Goal: Transaction & Acquisition: Book appointment/travel/reservation

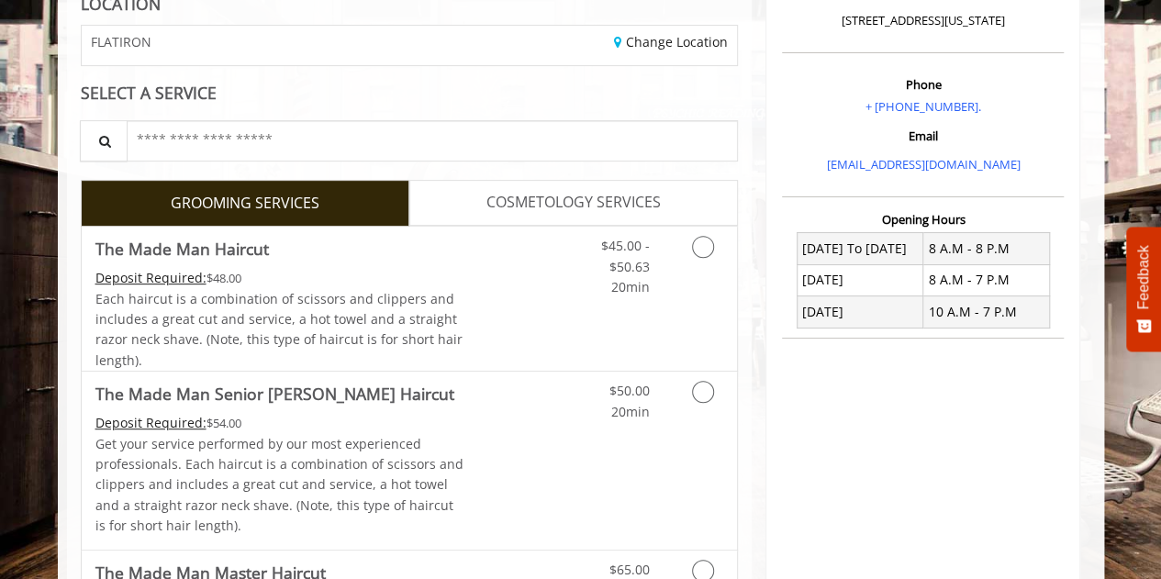
scroll to position [277, 0]
click at [595, 257] on link "$45.00 - $50.63 20min" at bounding box center [611, 261] width 76 height 71
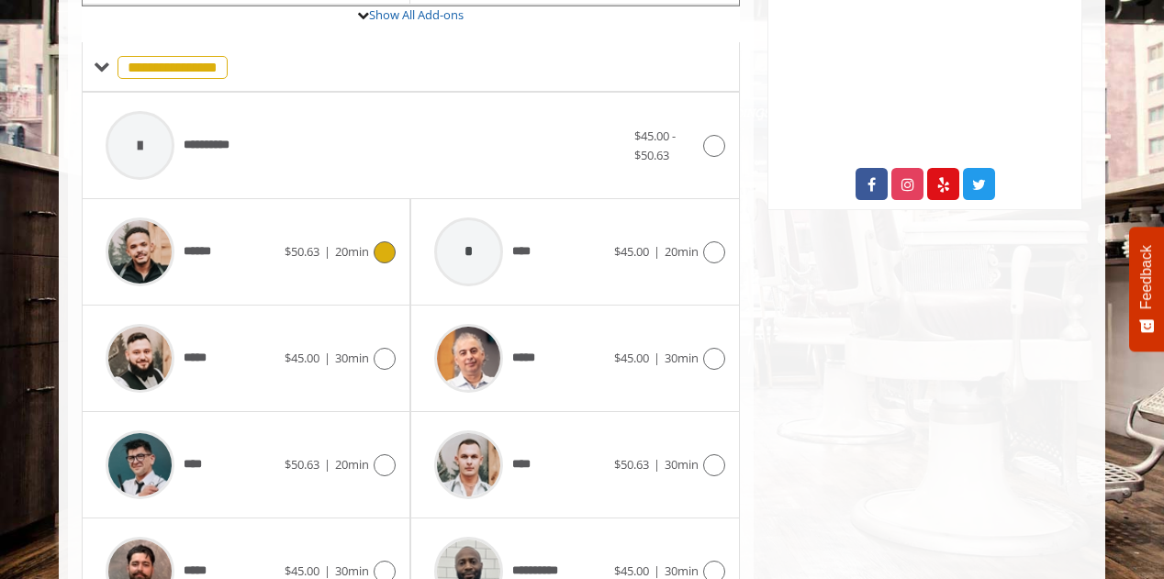
scroll to position [711, 0]
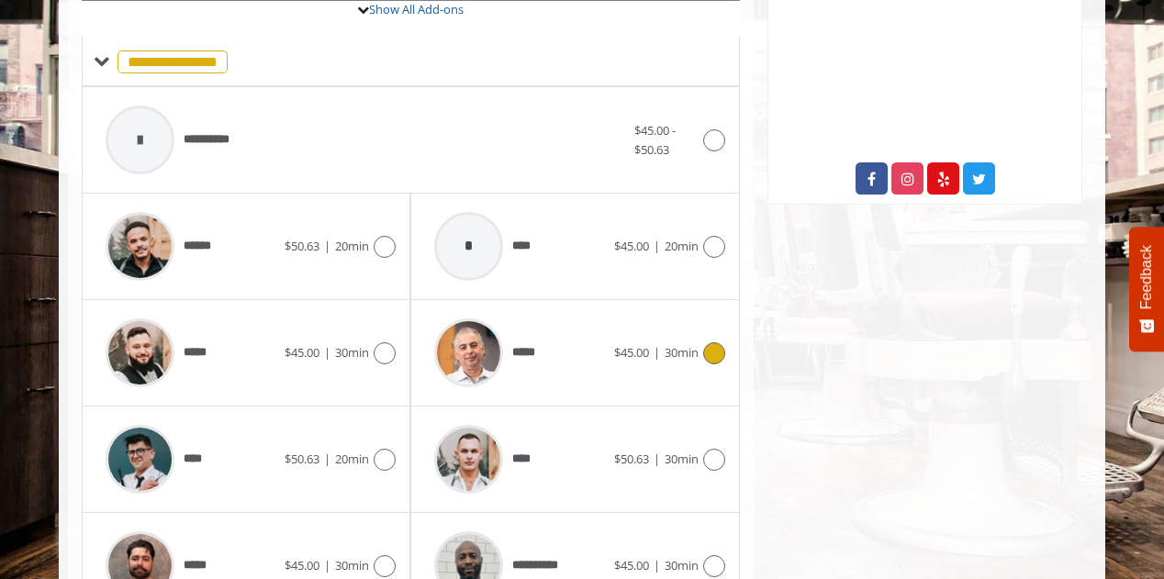
click at [641, 353] on span "$45.00" at bounding box center [631, 352] width 35 height 17
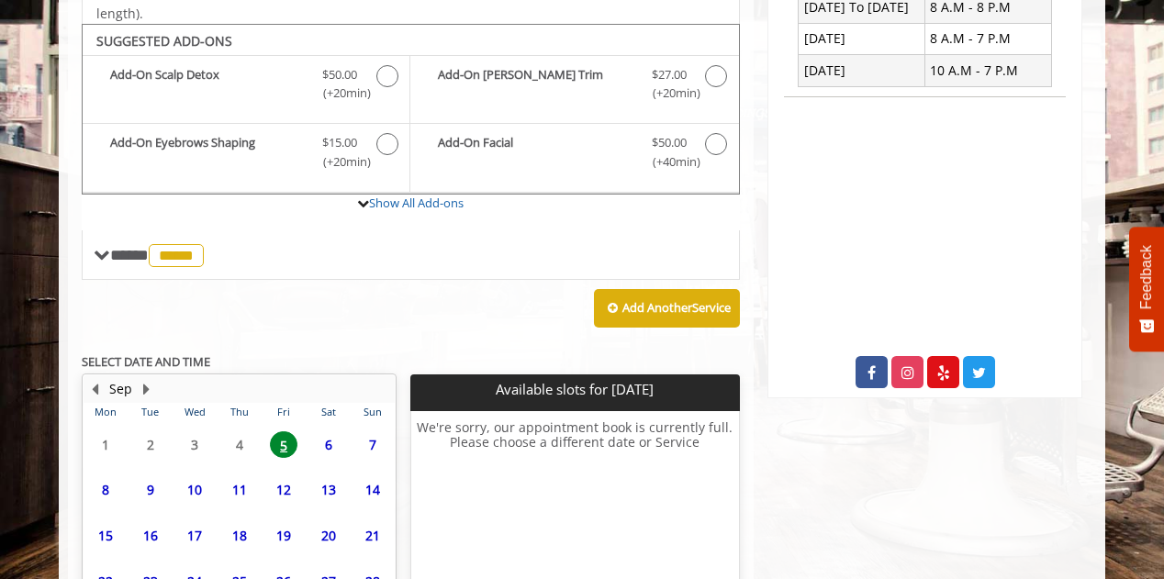
scroll to position [685, 0]
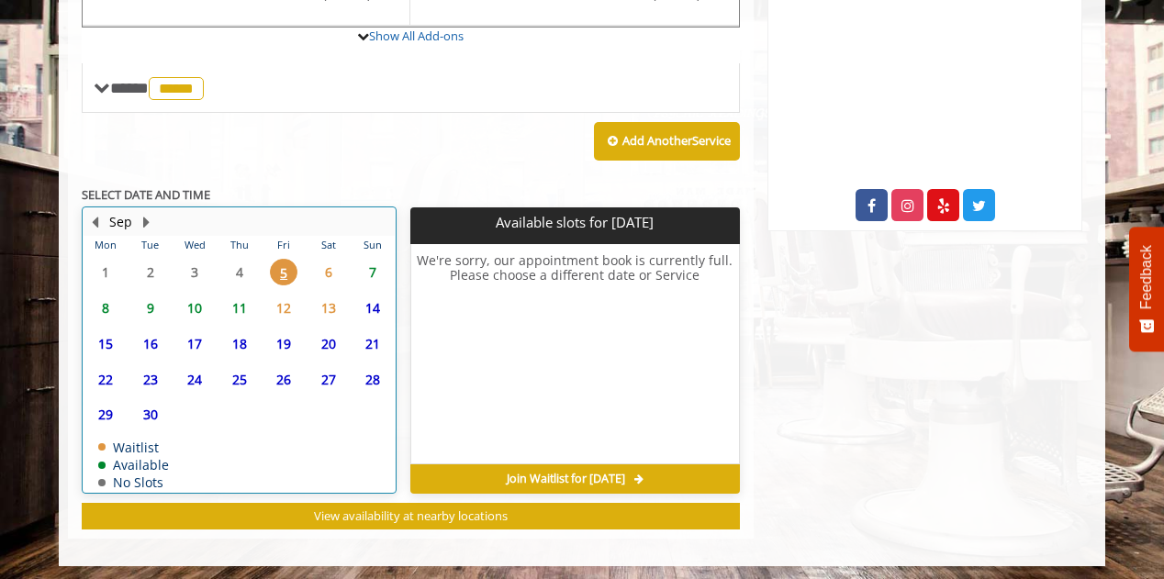
click at [103, 319] on td "8" at bounding box center [106, 308] width 44 height 36
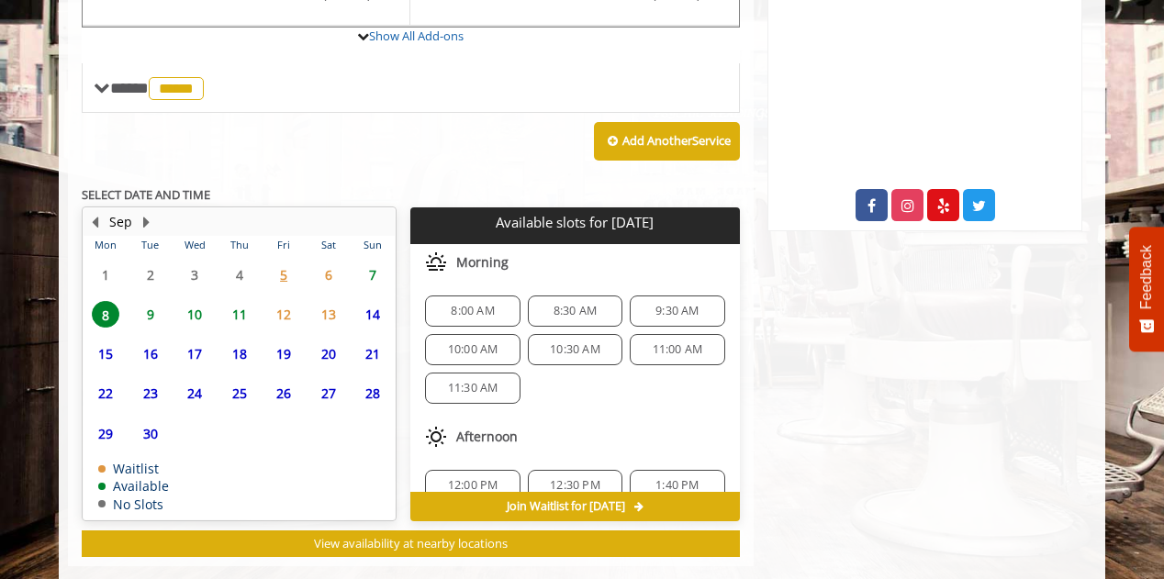
scroll to position [712, 0]
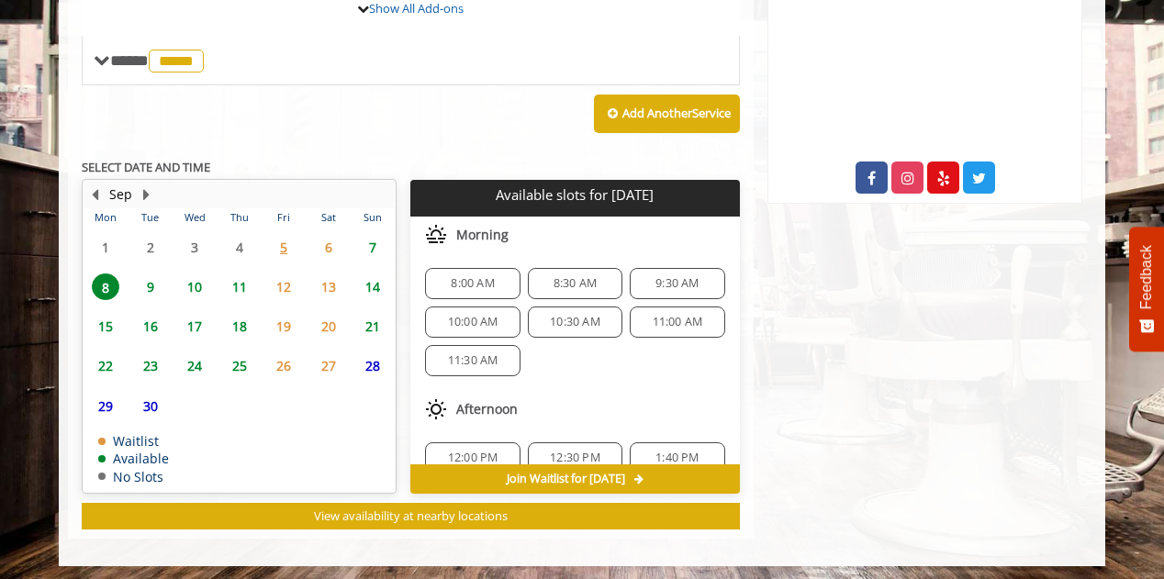
click at [485, 278] on span "8:00 AM" at bounding box center [472, 283] width 43 height 15
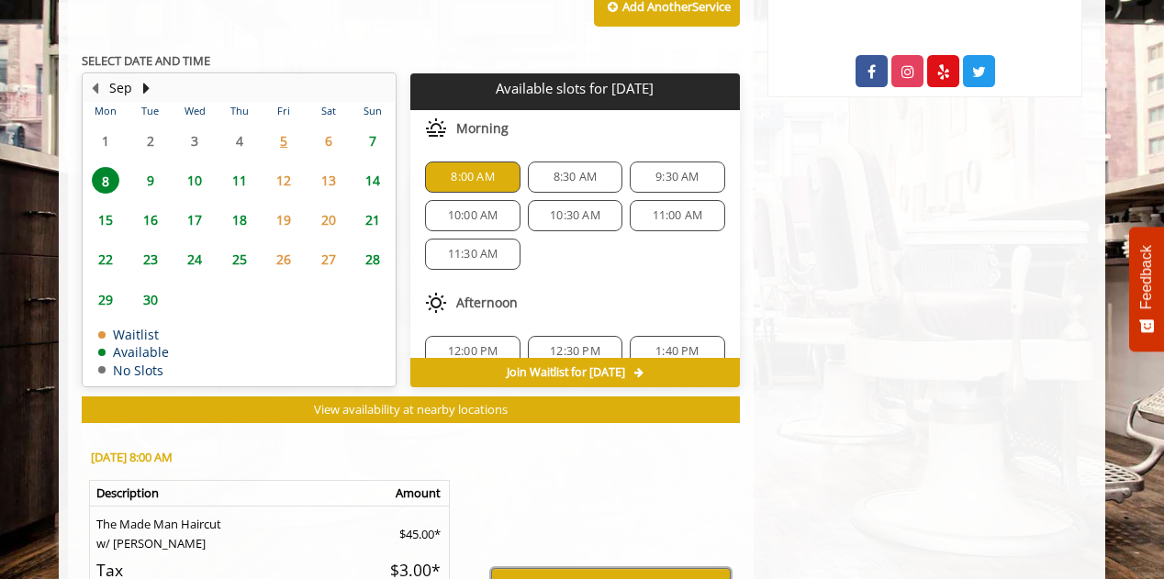
scroll to position [1043, 0]
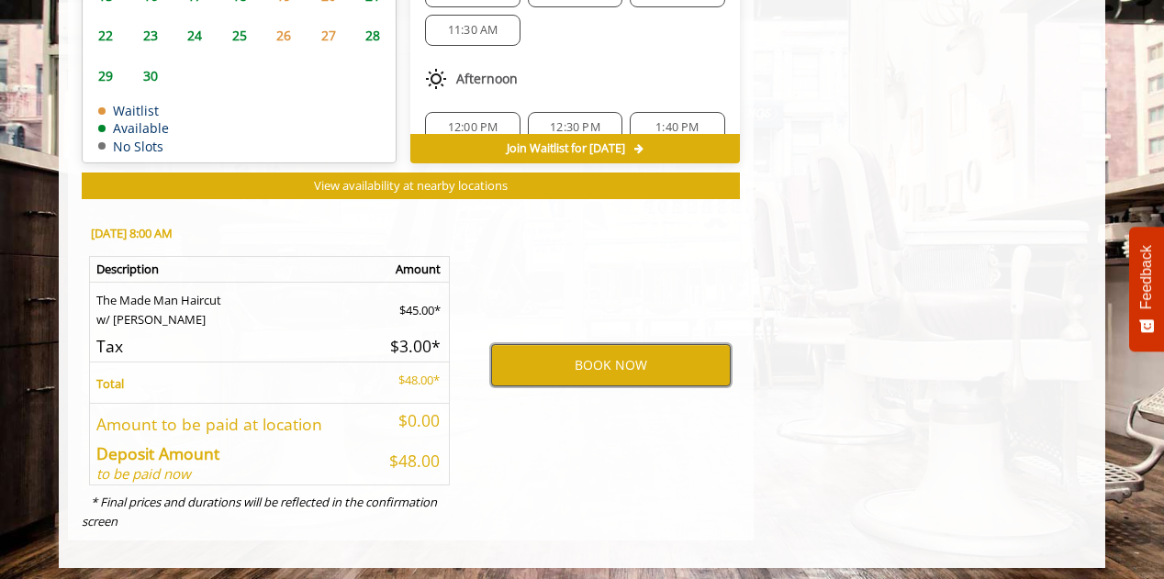
click at [614, 363] on button "BOOK NOW" at bounding box center [611, 365] width 240 height 42
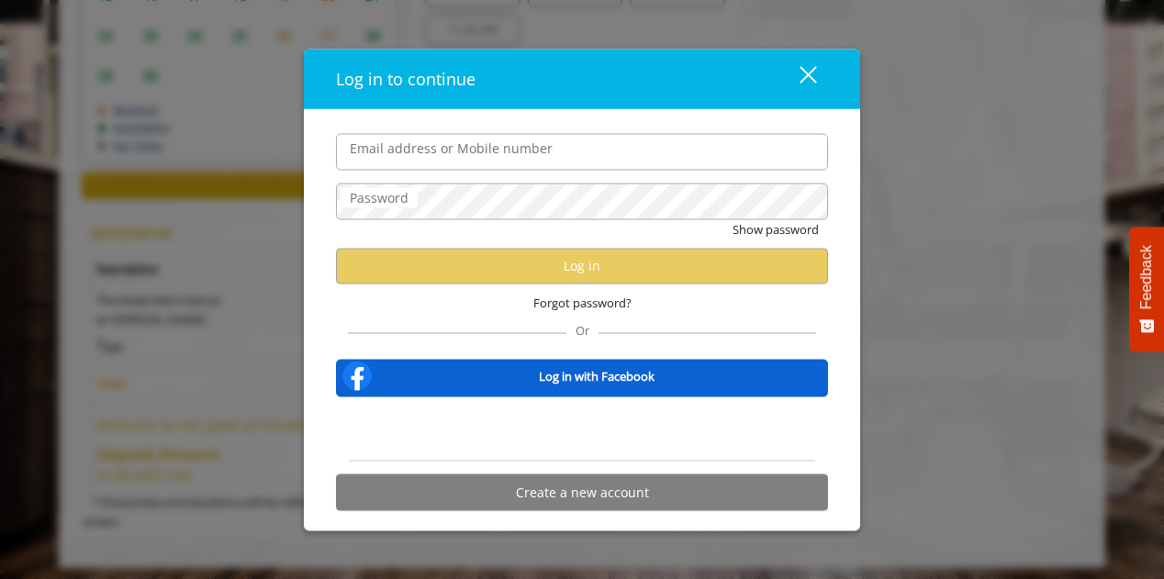
click at [442, 148] on input "Email address or Mobile number" at bounding box center [582, 151] width 492 height 37
type input "**********"
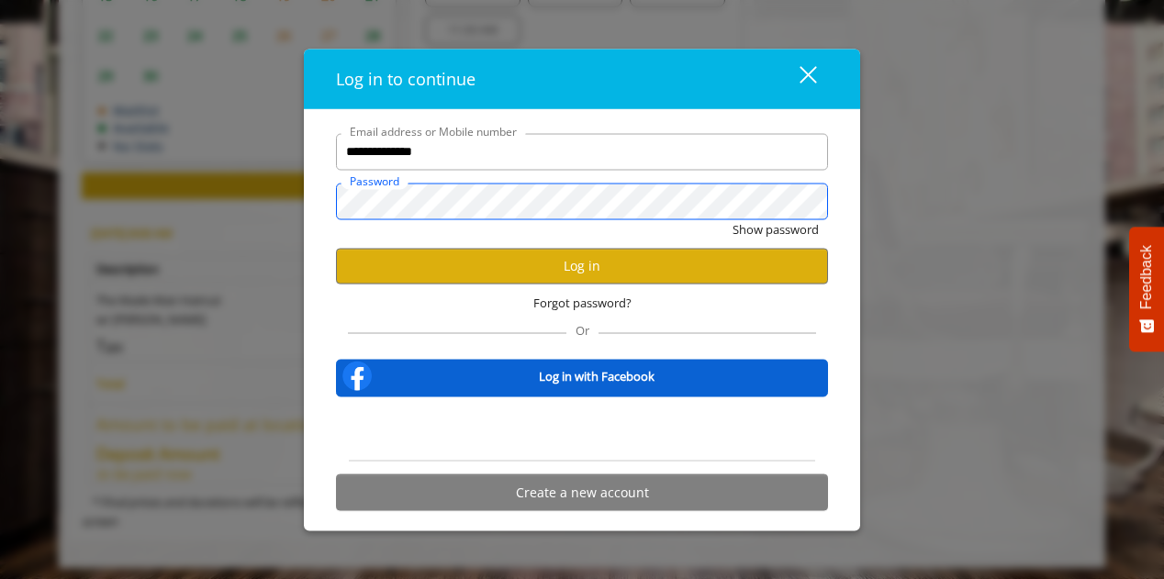
click at [733, 219] on button "Show password" at bounding box center [776, 228] width 86 height 19
click at [737, 219] on button "Hide password" at bounding box center [778, 228] width 82 height 19
click at [733, 219] on button "Show password" at bounding box center [776, 228] width 86 height 19
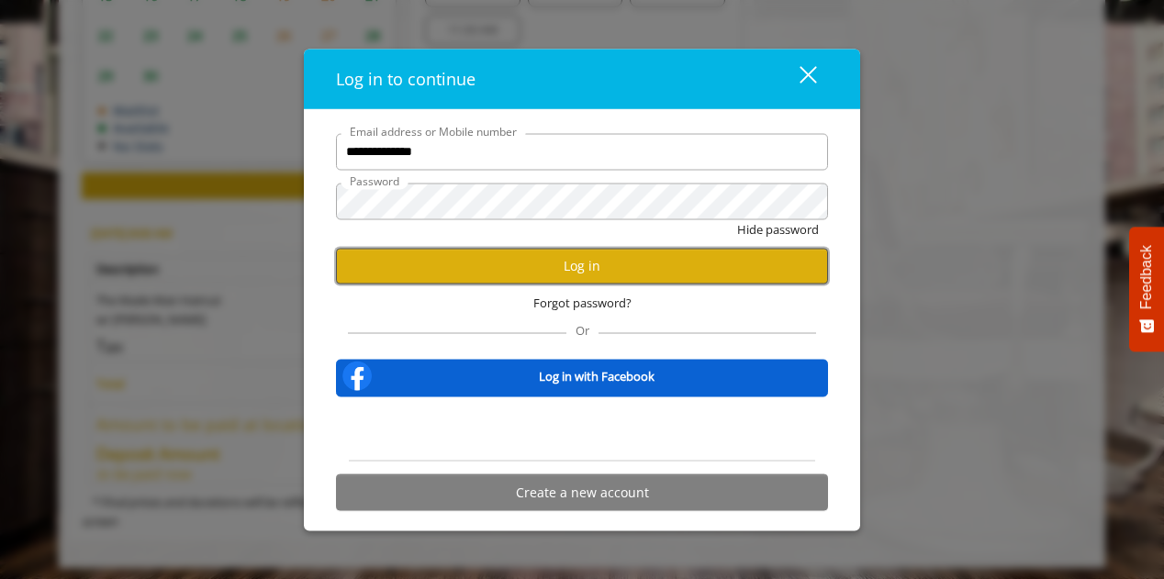
click at [537, 264] on button "Log in" at bounding box center [582, 266] width 492 height 36
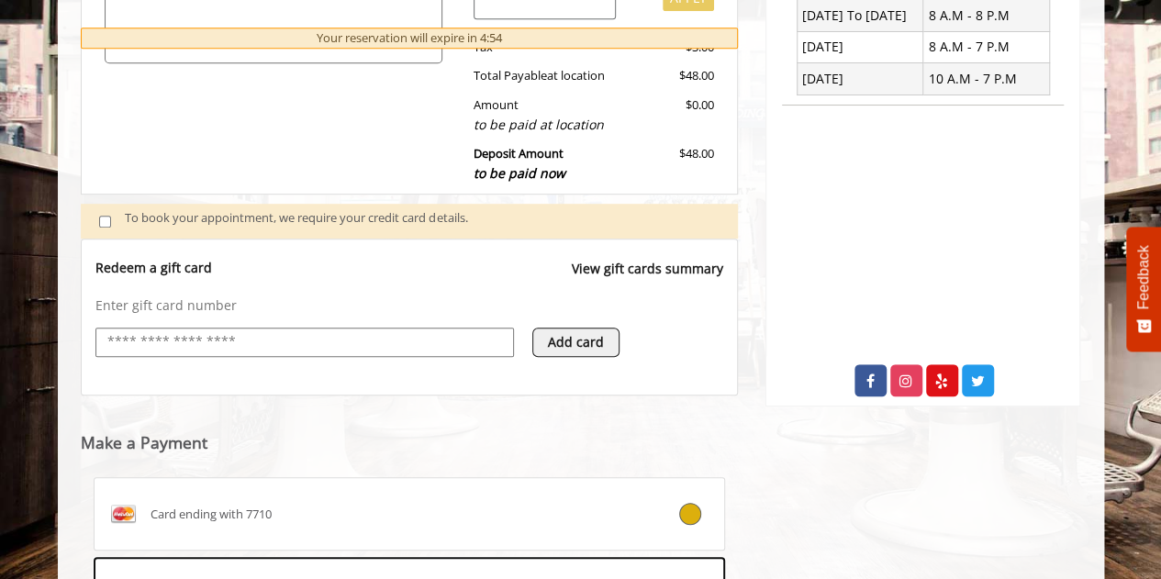
scroll to position [728, 0]
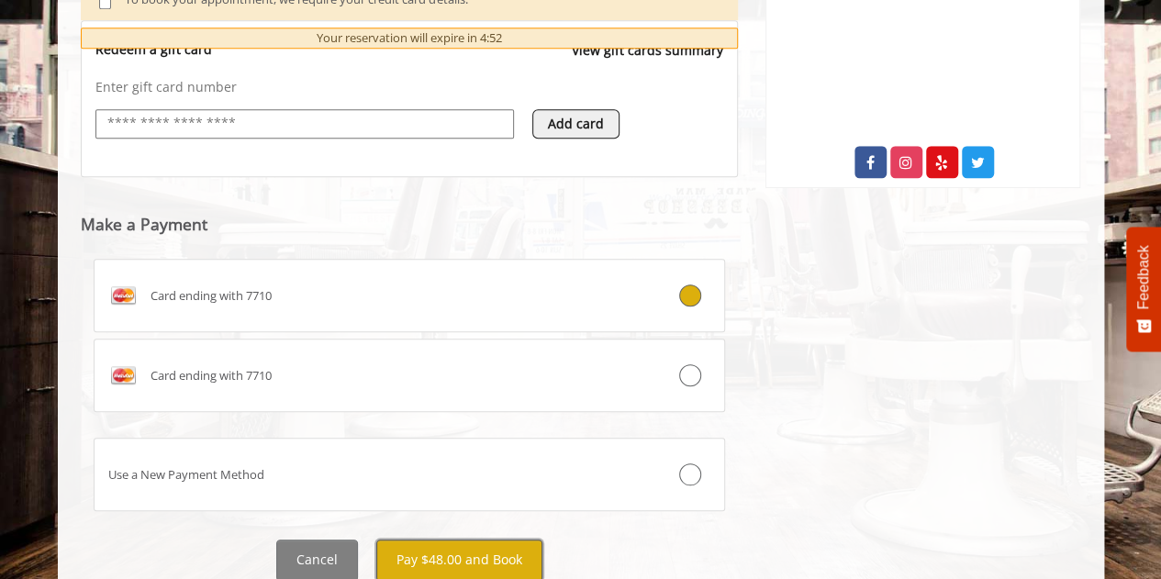
click at [483, 544] on button "Pay $48.00 and Book" at bounding box center [459, 560] width 166 height 41
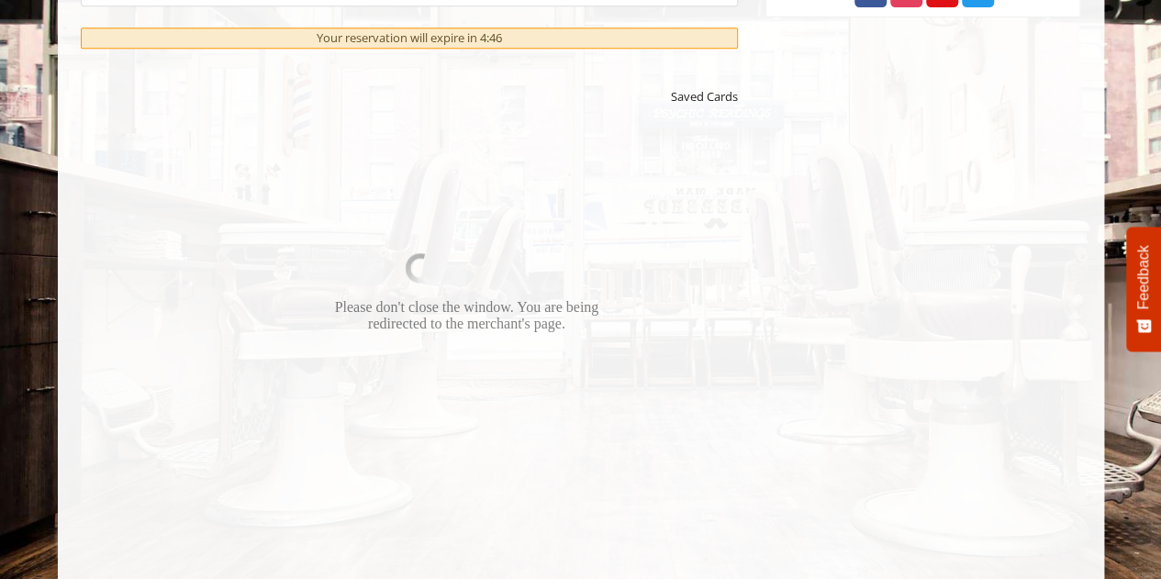
scroll to position [897, 0]
